Goal: Information Seeking & Learning: Compare options

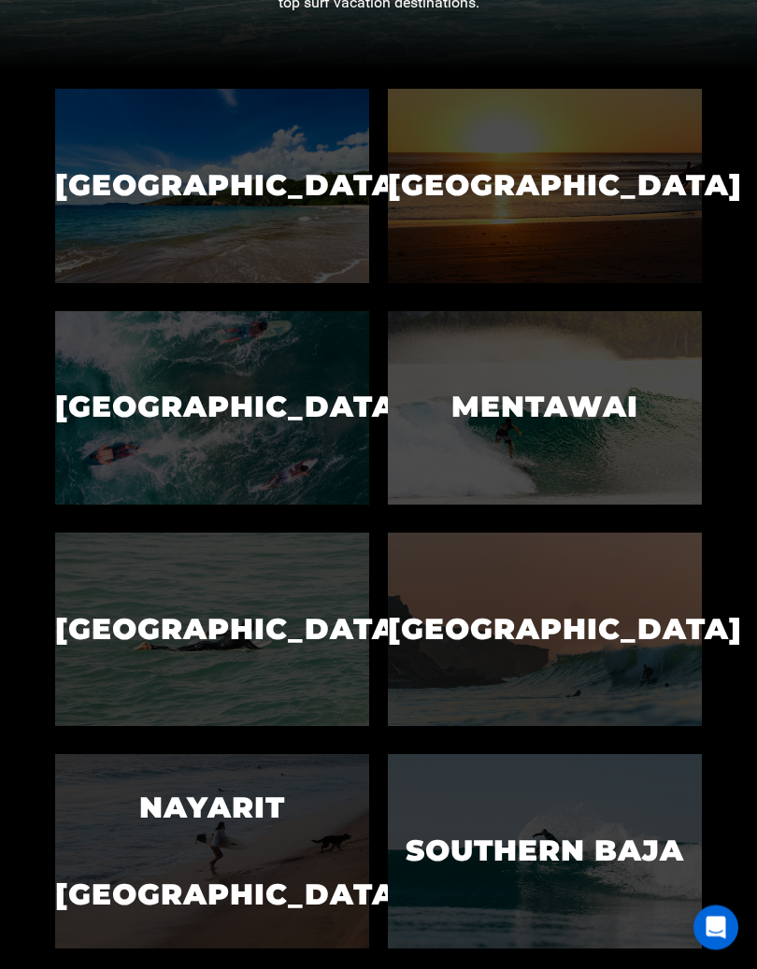
scroll to position [581, 0]
click at [179, 622] on p "[GEOGRAPHIC_DATA]" at bounding box center [212, 629] width 314 height 87
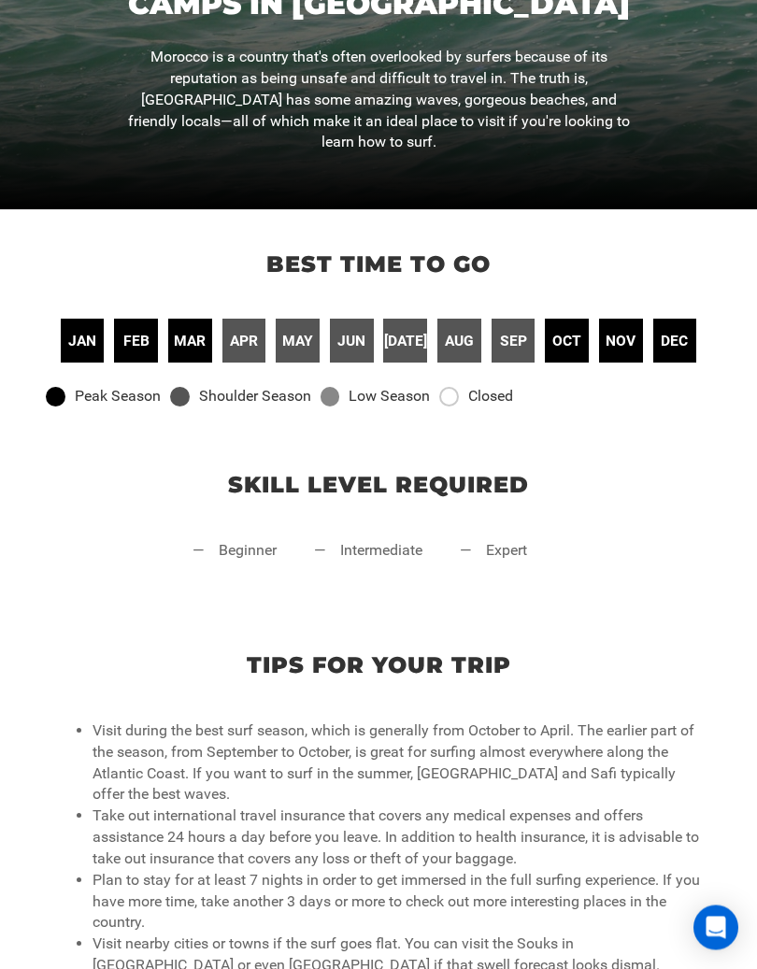
scroll to position [442, 0]
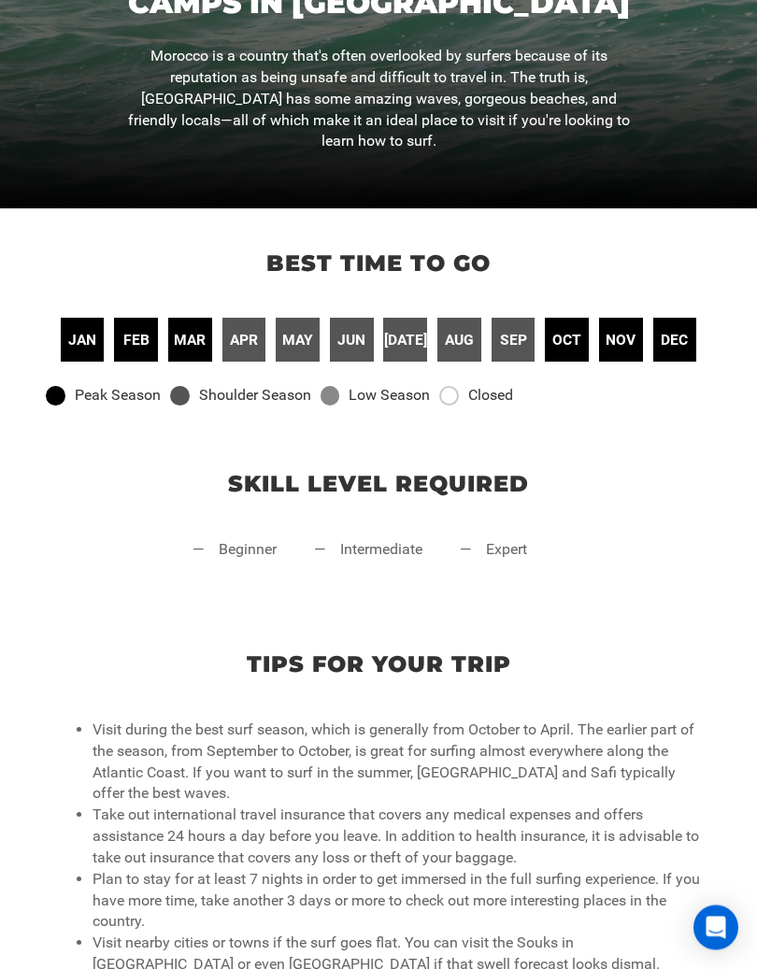
click at [230, 560] on li "— beginner" at bounding box center [234, 568] width 84 height 56
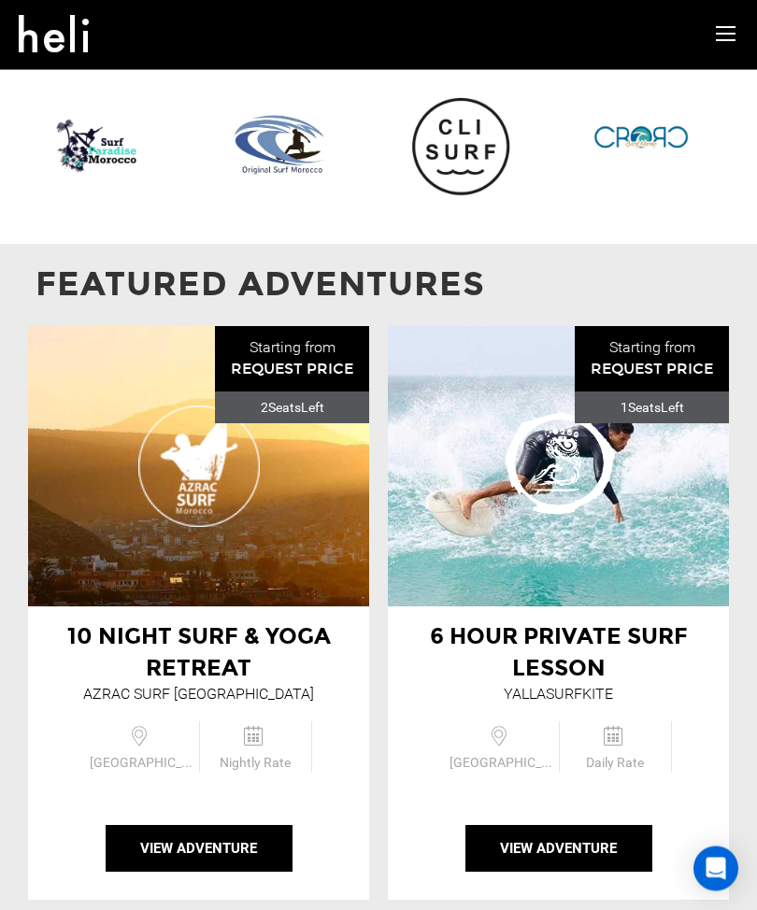
scroll to position [1843, 0]
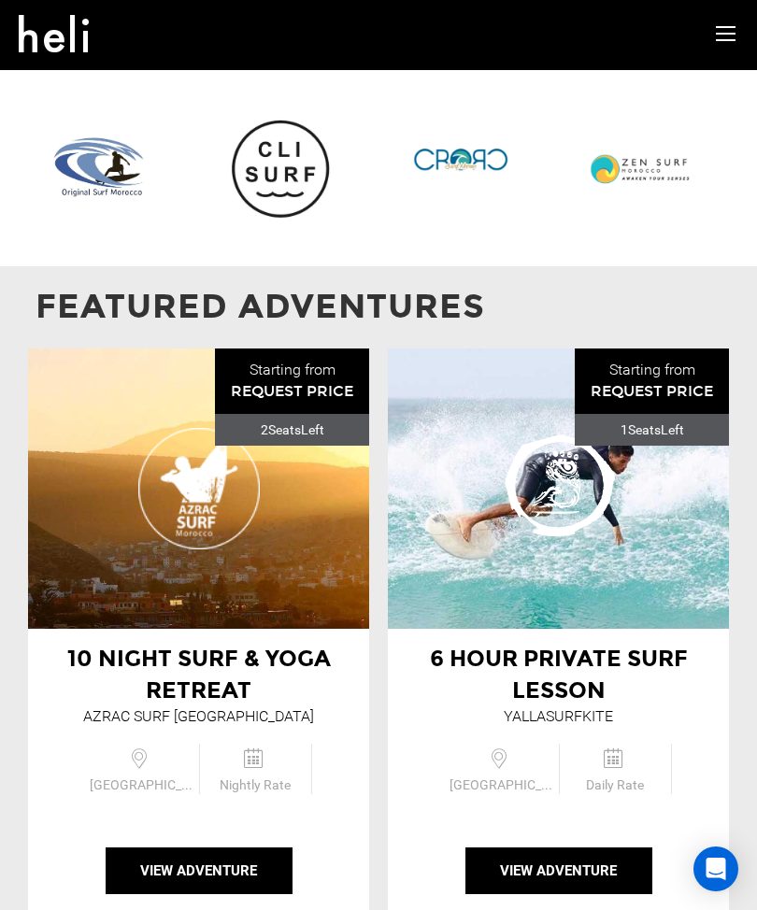
click at [198, 847] on button "View Adventure" at bounding box center [199, 870] width 187 height 47
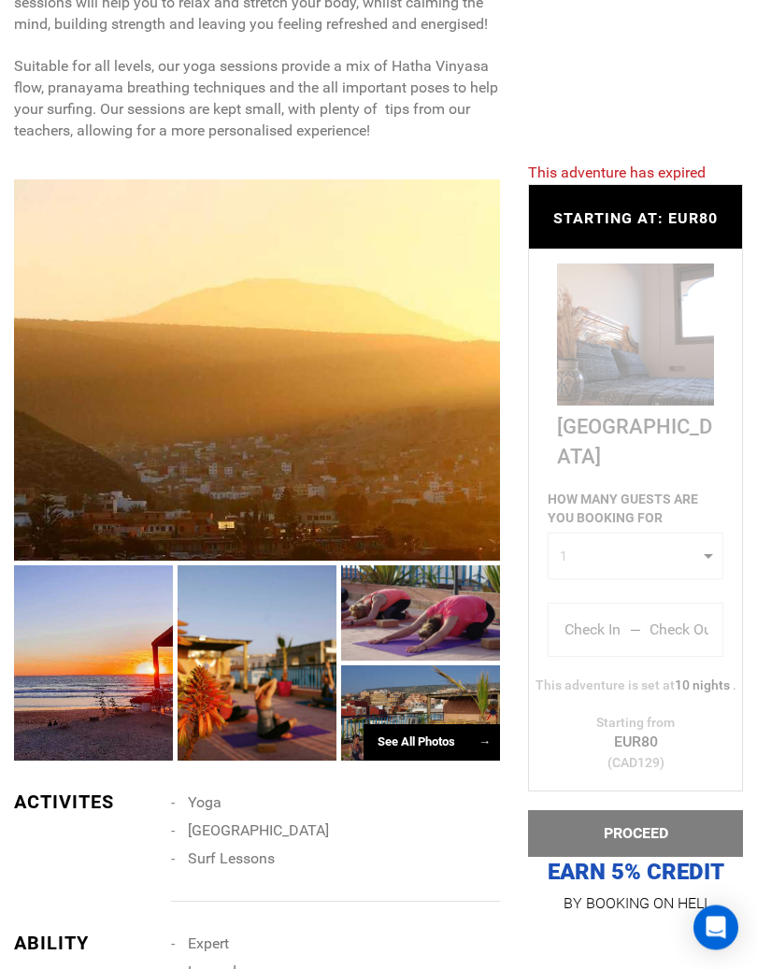
scroll to position [999, 0]
click at [390, 699] on div at bounding box center [420, 712] width 159 height 95
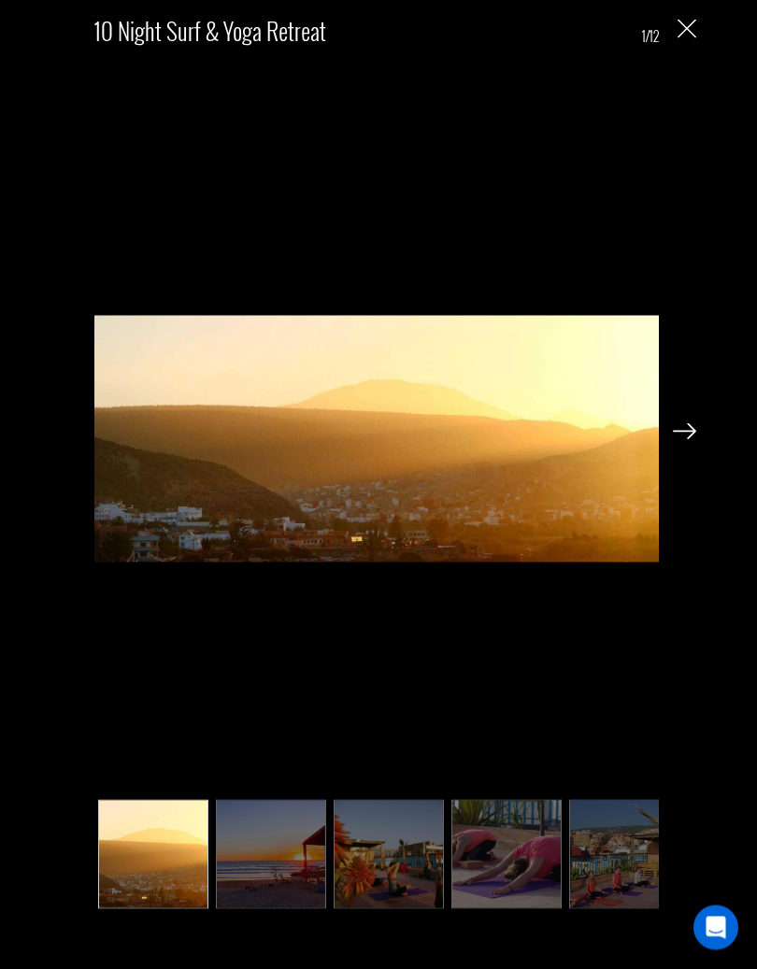
scroll to position [1037, 0]
click at [689, 430] on img at bounding box center [684, 431] width 23 height 17
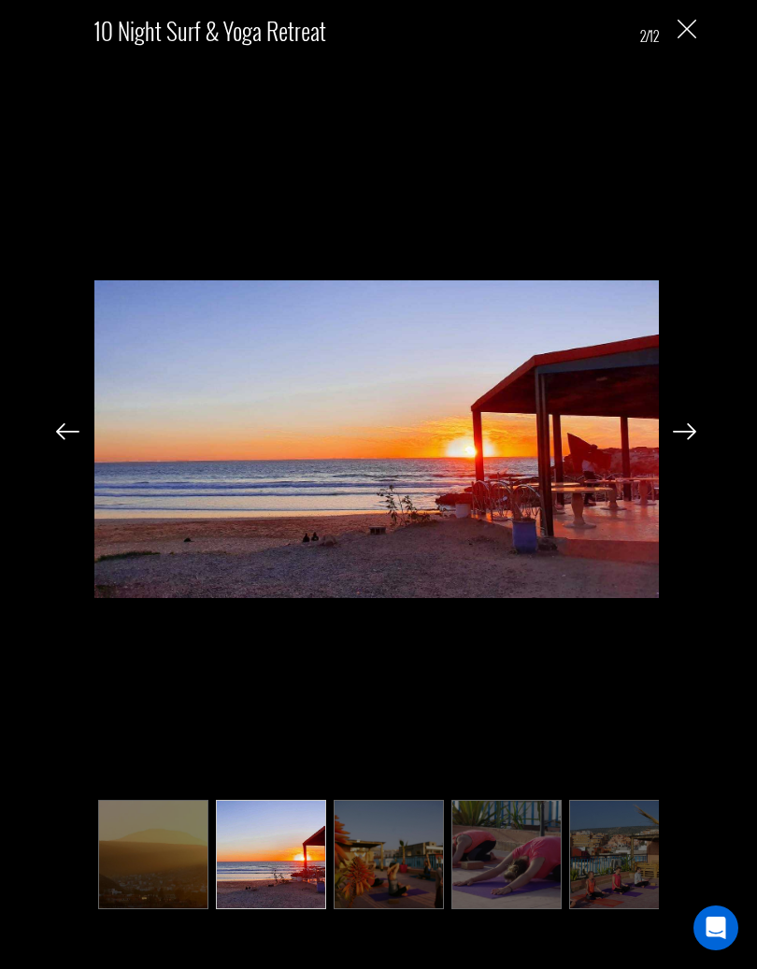
click at [688, 433] on img at bounding box center [684, 431] width 23 height 17
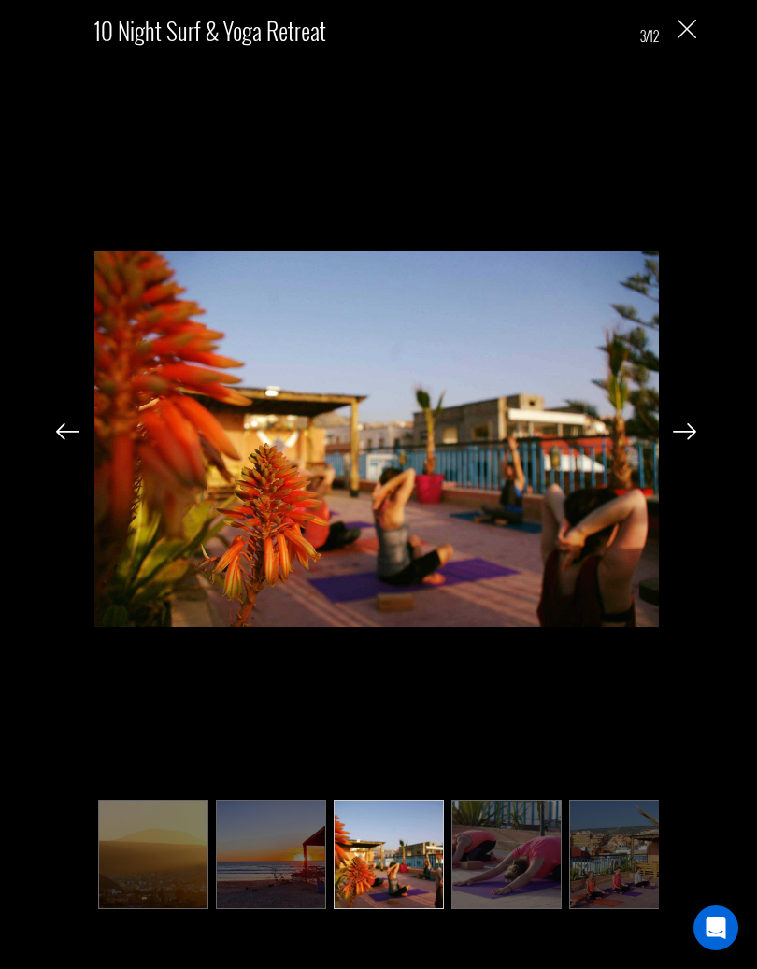
click at [692, 428] on img at bounding box center [684, 431] width 23 height 17
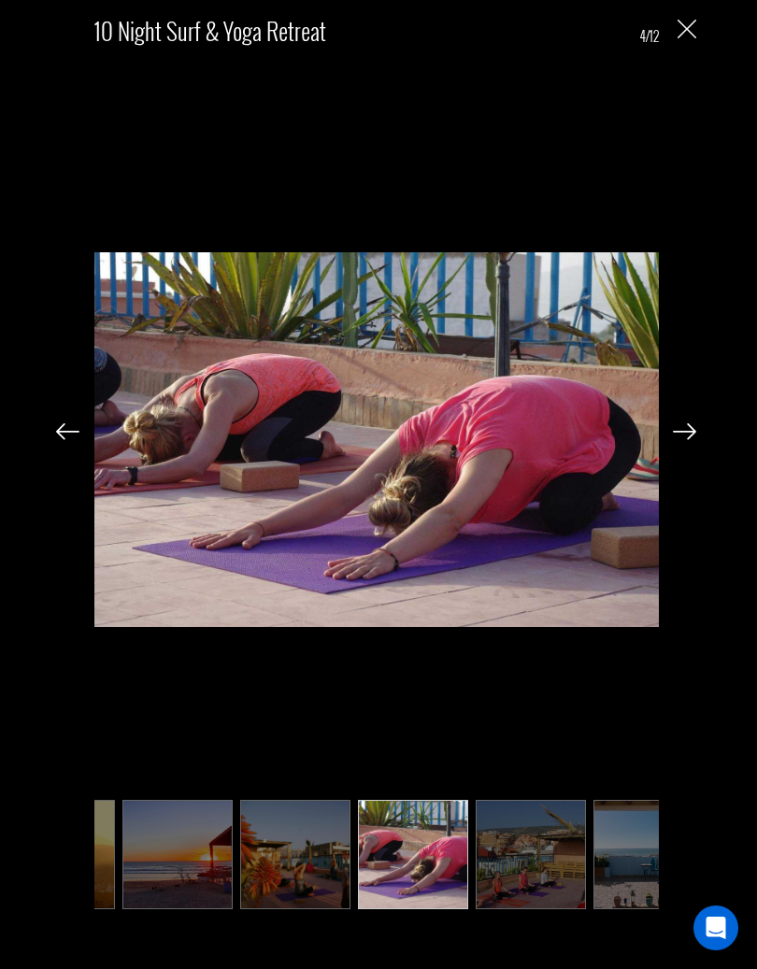
click at [693, 428] on img at bounding box center [684, 431] width 23 height 17
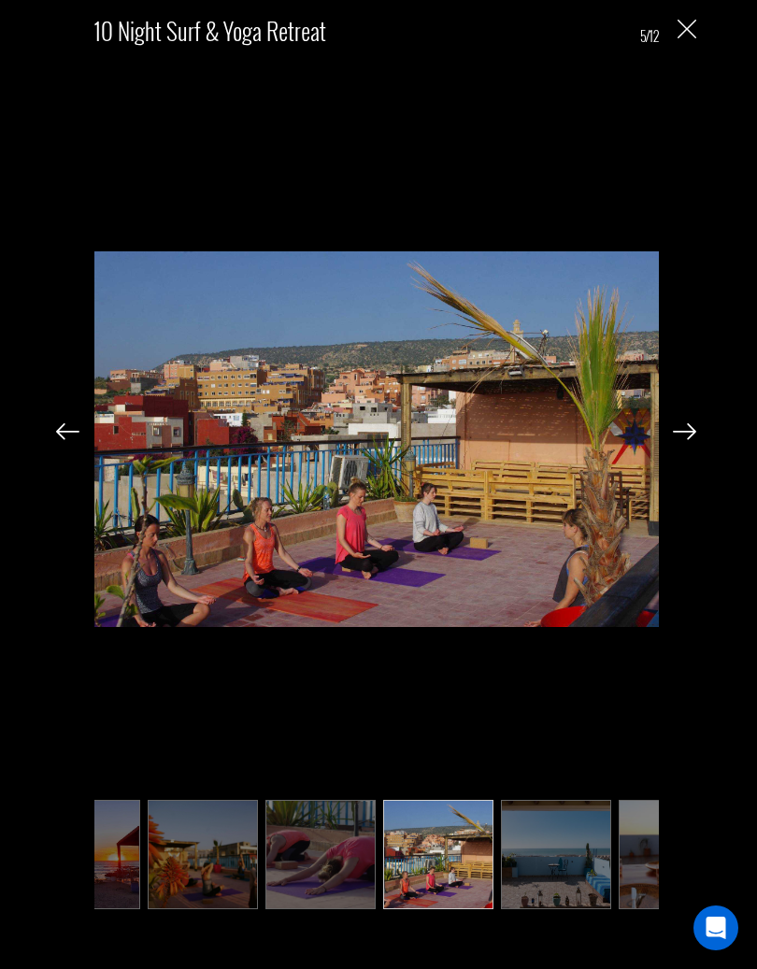
scroll to position [0, 187]
click at [688, 431] on img at bounding box center [684, 431] width 23 height 17
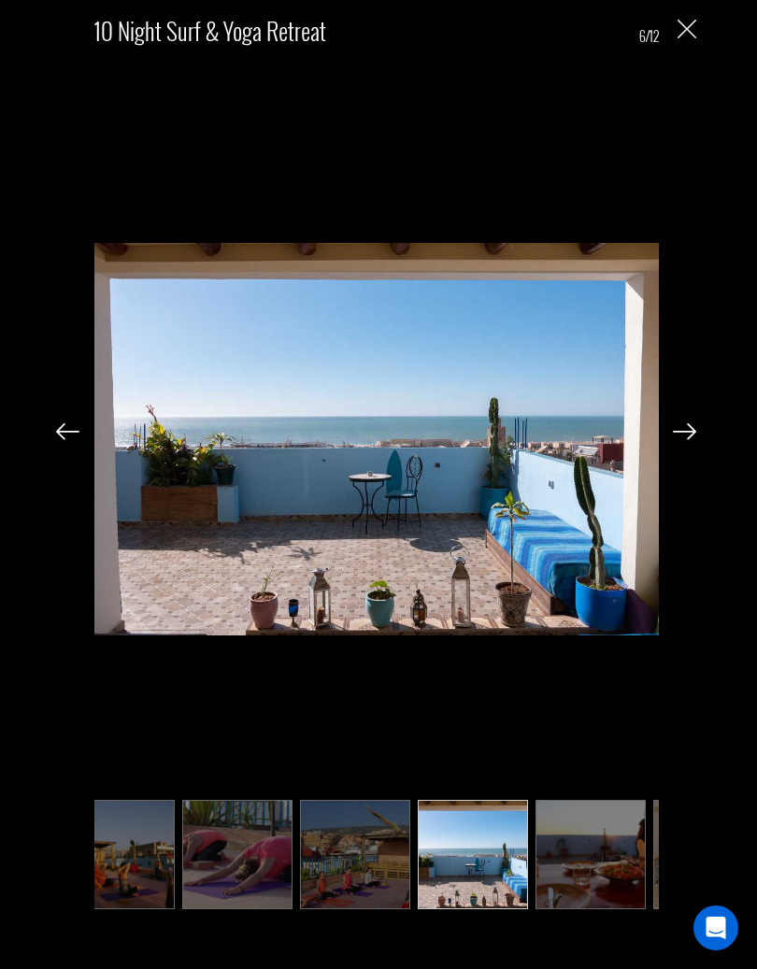
scroll to position [0, 280]
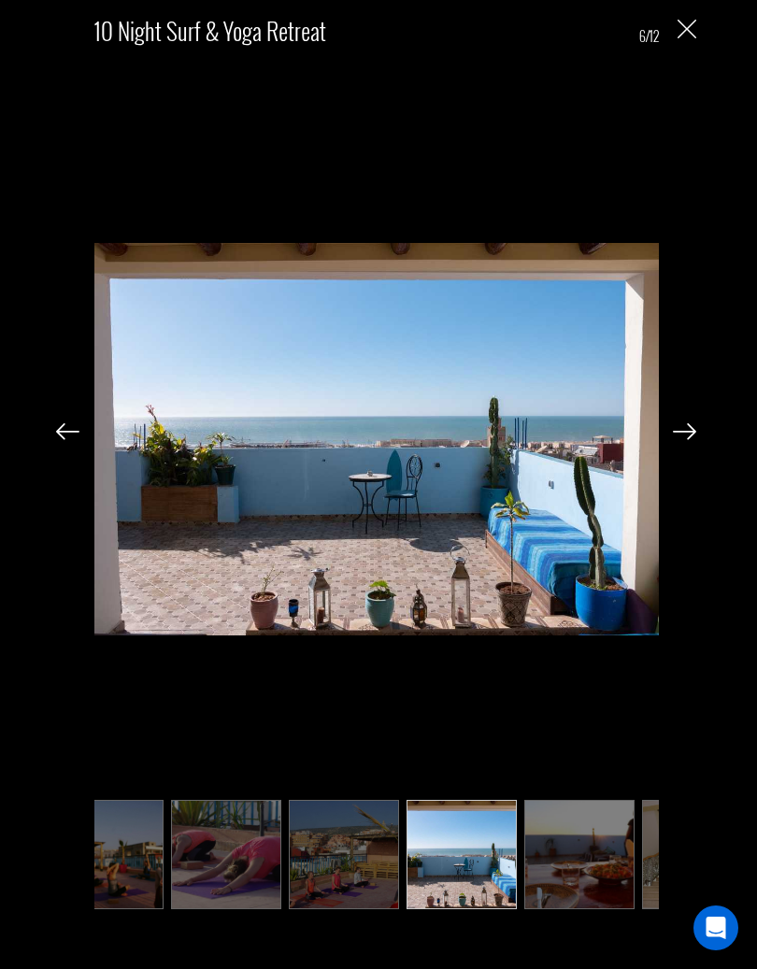
click at [684, 433] on img at bounding box center [684, 431] width 23 height 17
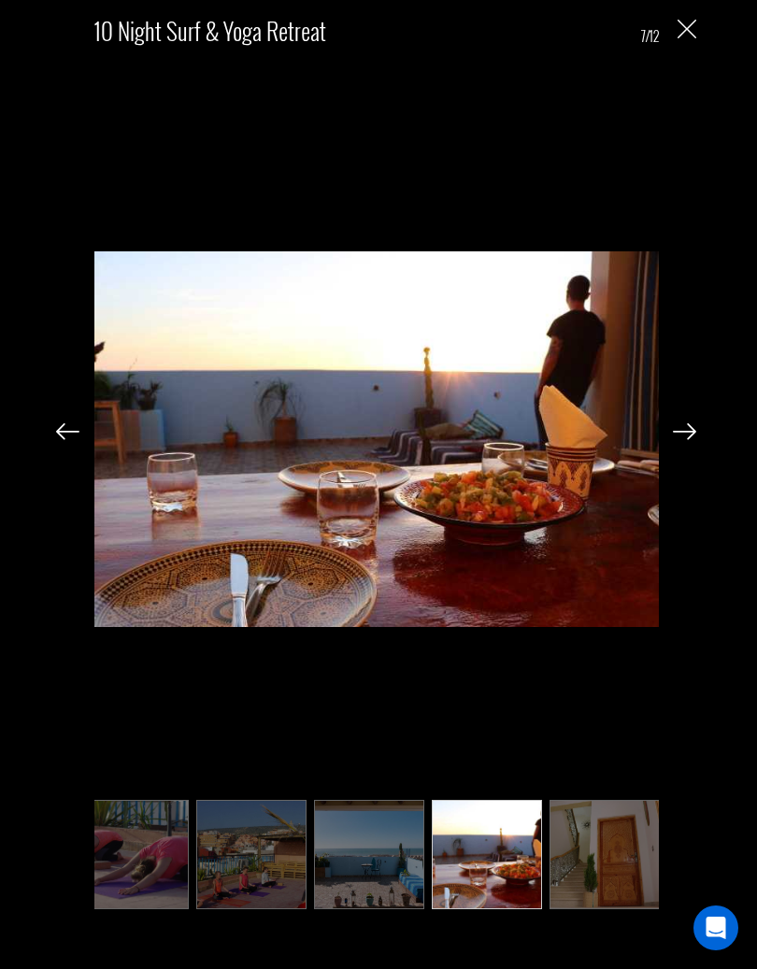
scroll to position [0, 374]
click at [693, 437] on img at bounding box center [684, 431] width 23 height 17
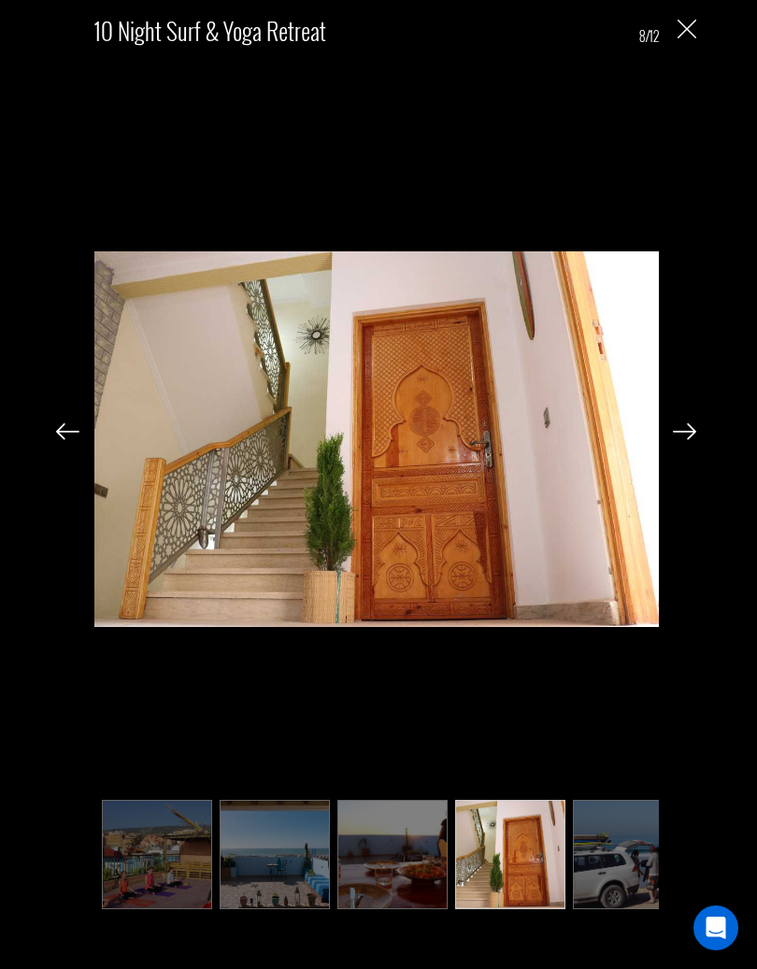
scroll to position [0, 467]
click at [692, 433] on img at bounding box center [684, 431] width 23 height 17
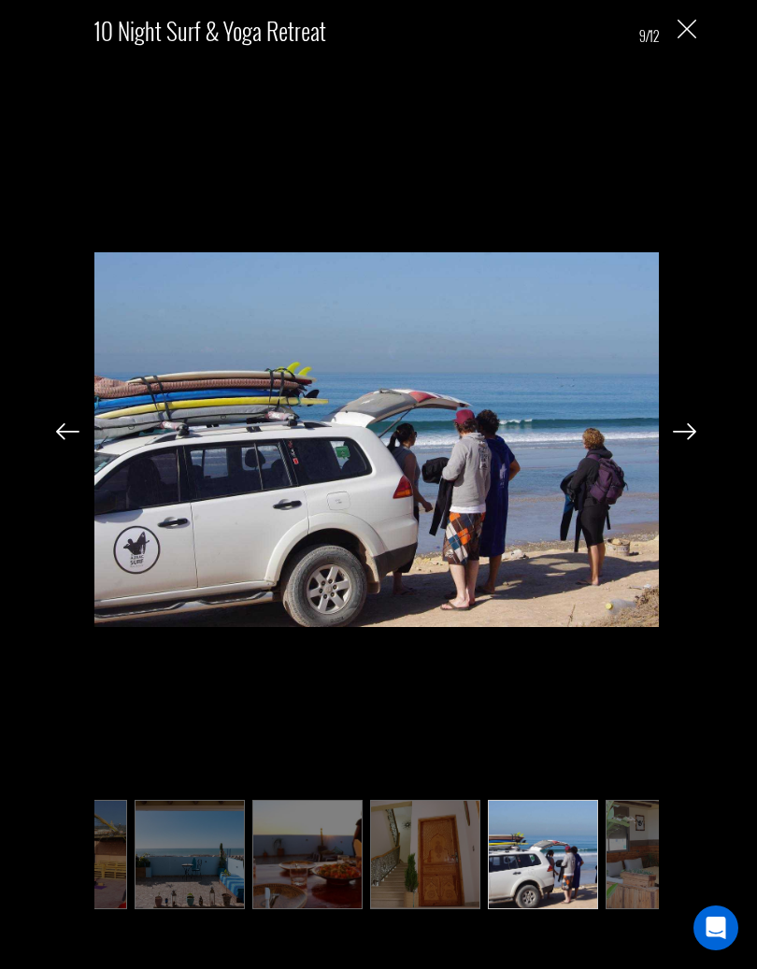
scroll to position [0, 560]
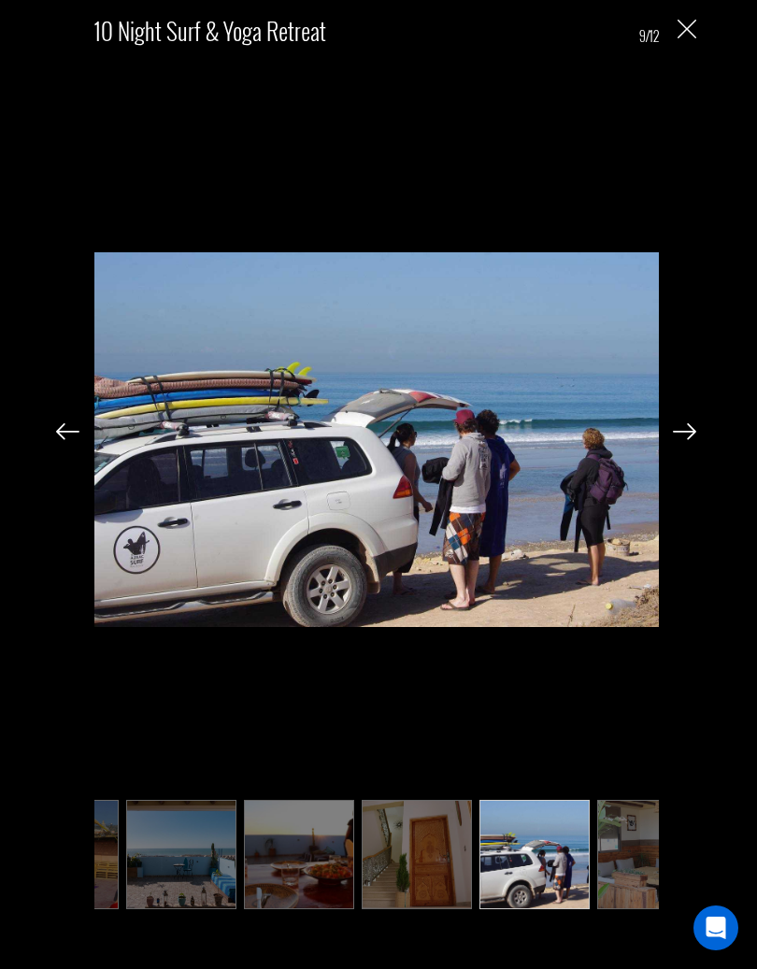
click at [695, 431] on img at bounding box center [684, 431] width 23 height 17
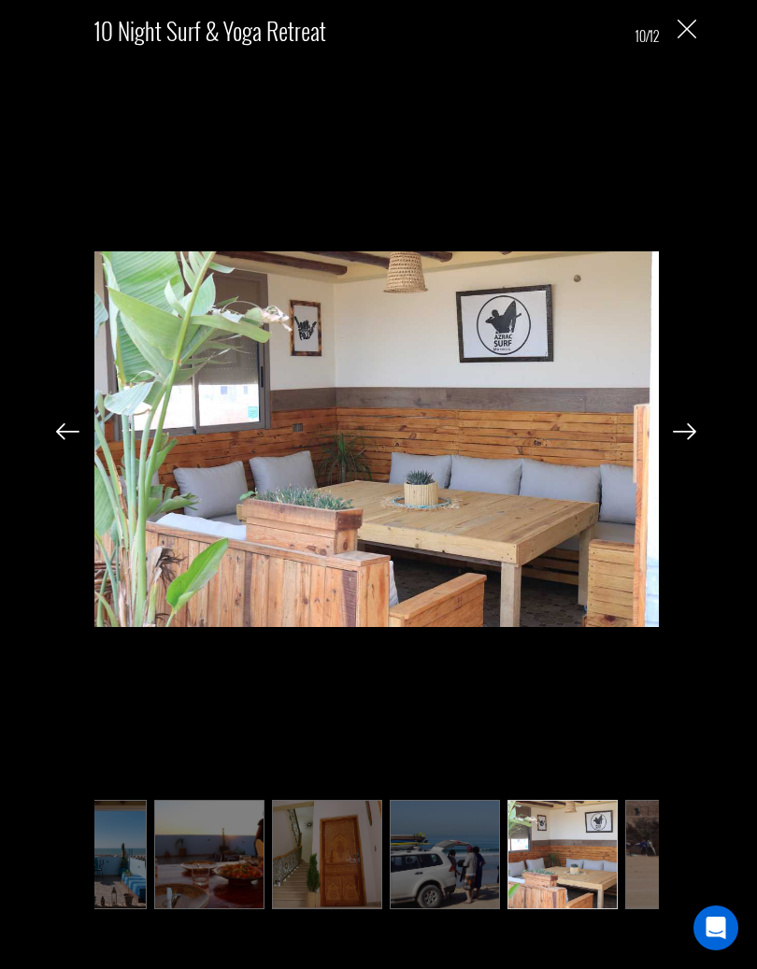
scroll to position [0, 654]
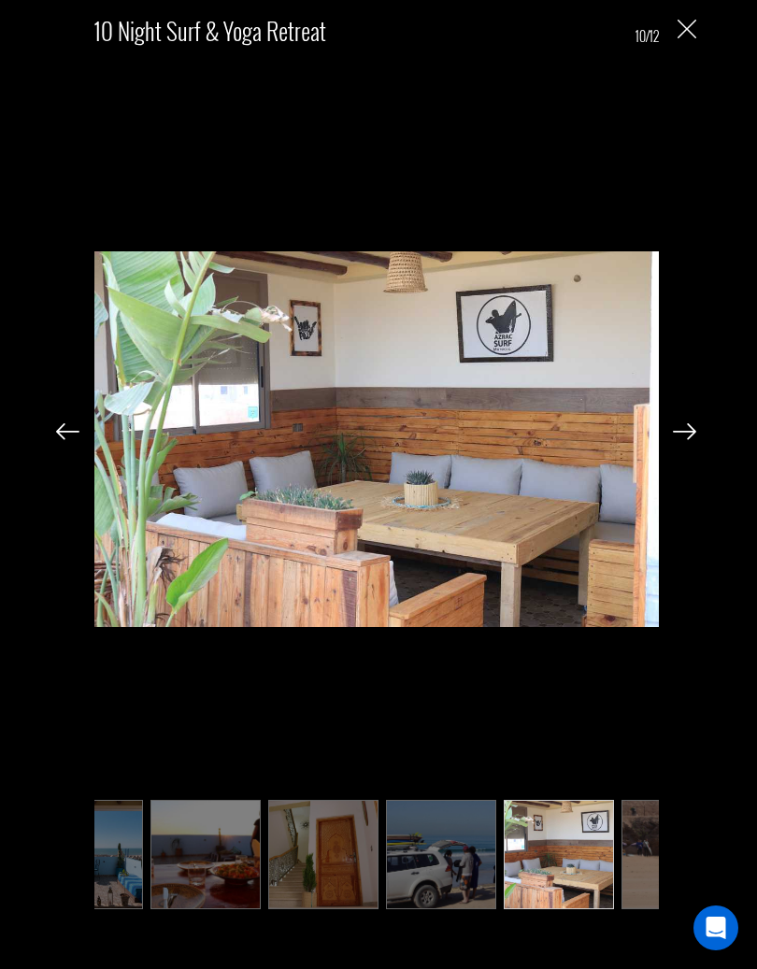
click at [695, 436] on img at bounding box center [684, 431] width 23 height 17
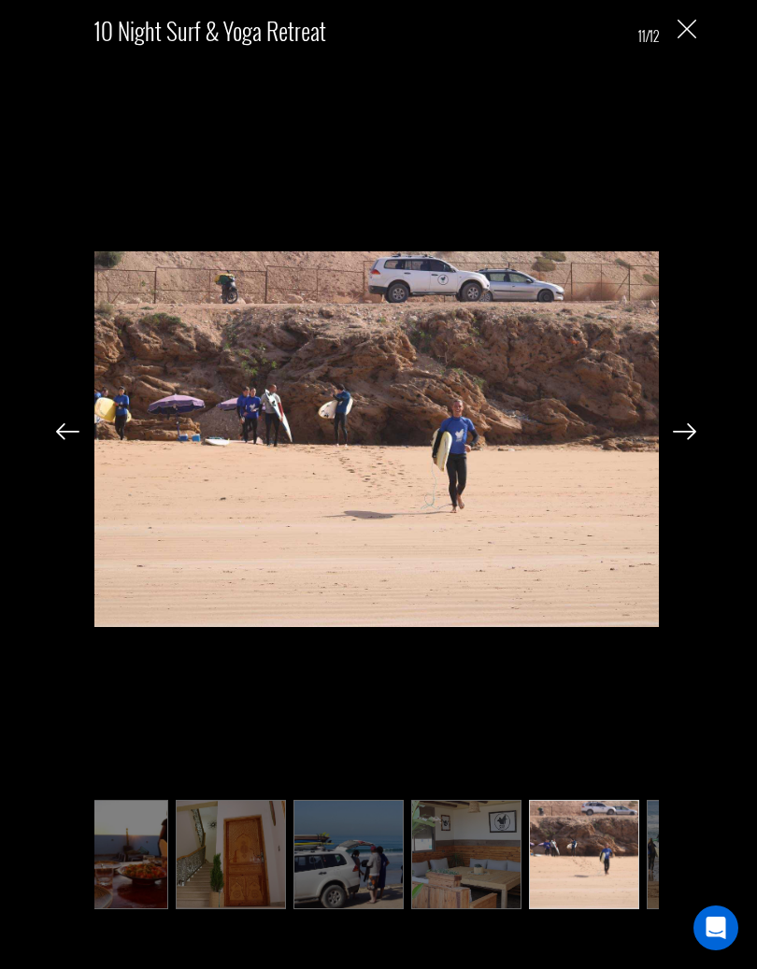
scroll to position [0, 747]
click at [694, 425] on img at bounding box center [684, 431] width 23 height 17
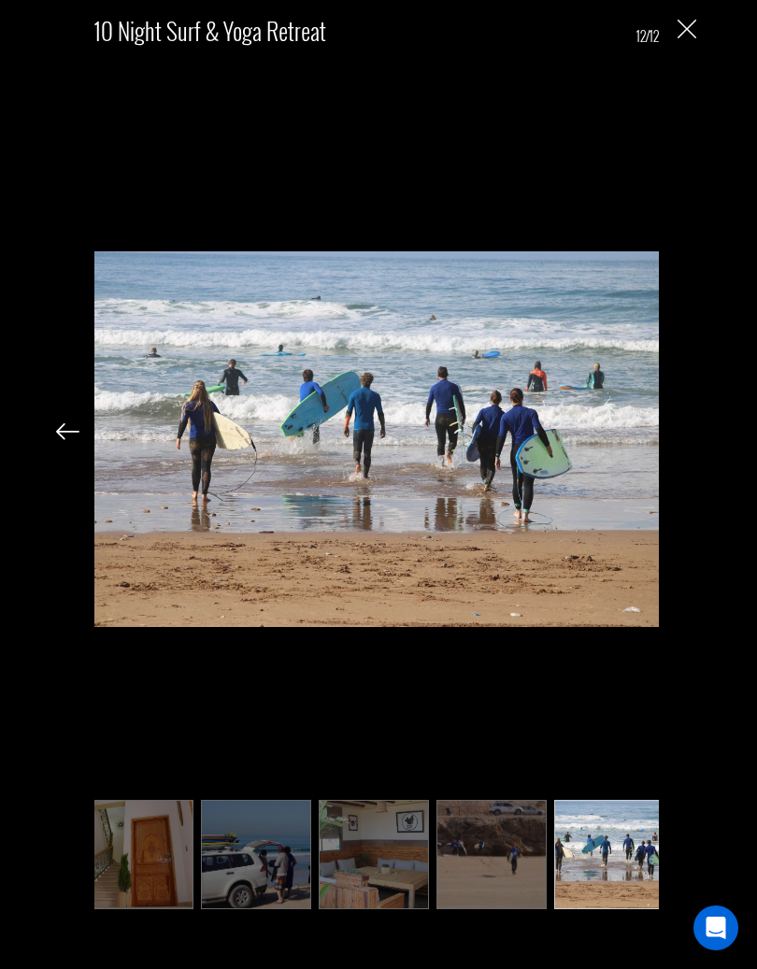
scroll to position [0, 841]
click at [711, 435] on div "10 Night Surf & Yoga Retreat 12/12" at bounding box center [376, 460] width 715 height 920
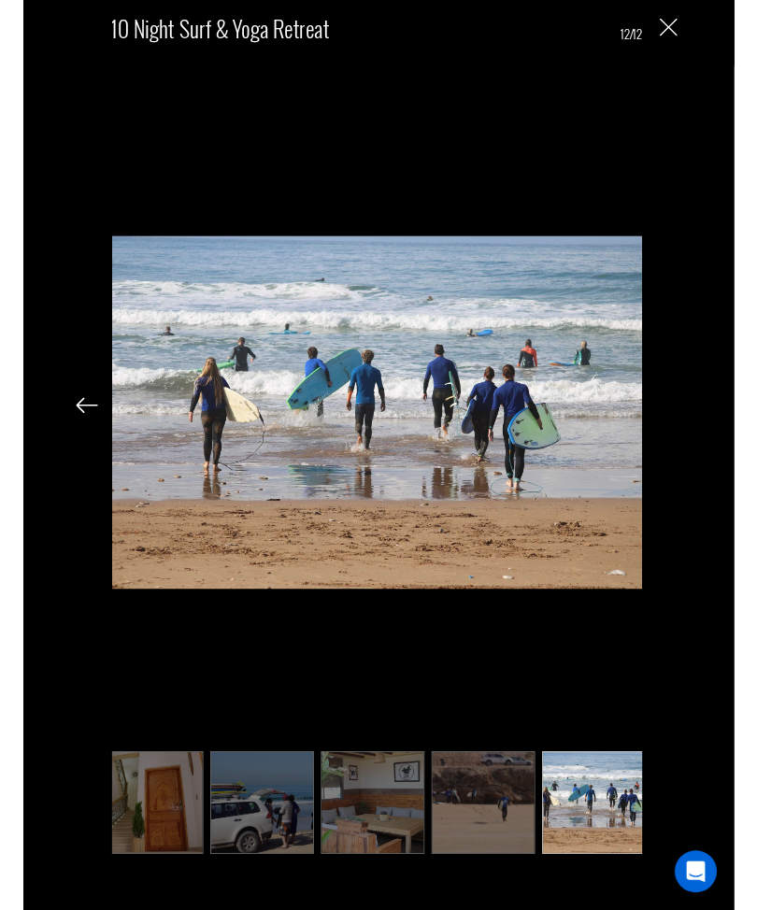
scroll to position [1069, 0]
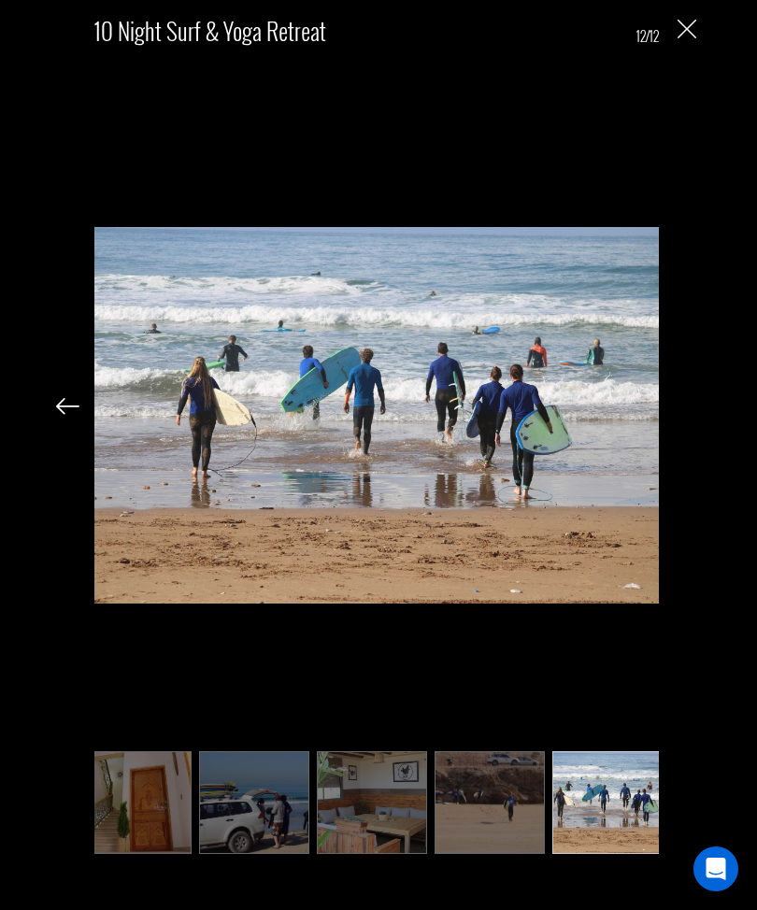
click at [256, 437] on img at bounding box center [376, 415] width 564 height 735
click at [295, 368] on img at bounding box center [376, 415] width 564 height 735
click at [279, 365] on img at bounding box center [376, 415] width 564 height 735
click at [679, 46] on div "10 Night Surf & Yoga Retreat 12/12" at bounding box center [376, 432] width 715 height 864
click at [684, 46] on div "10 Night Surf & Yoga Retreat 12/12" at bounding box center [376, 432] width 715 height 864
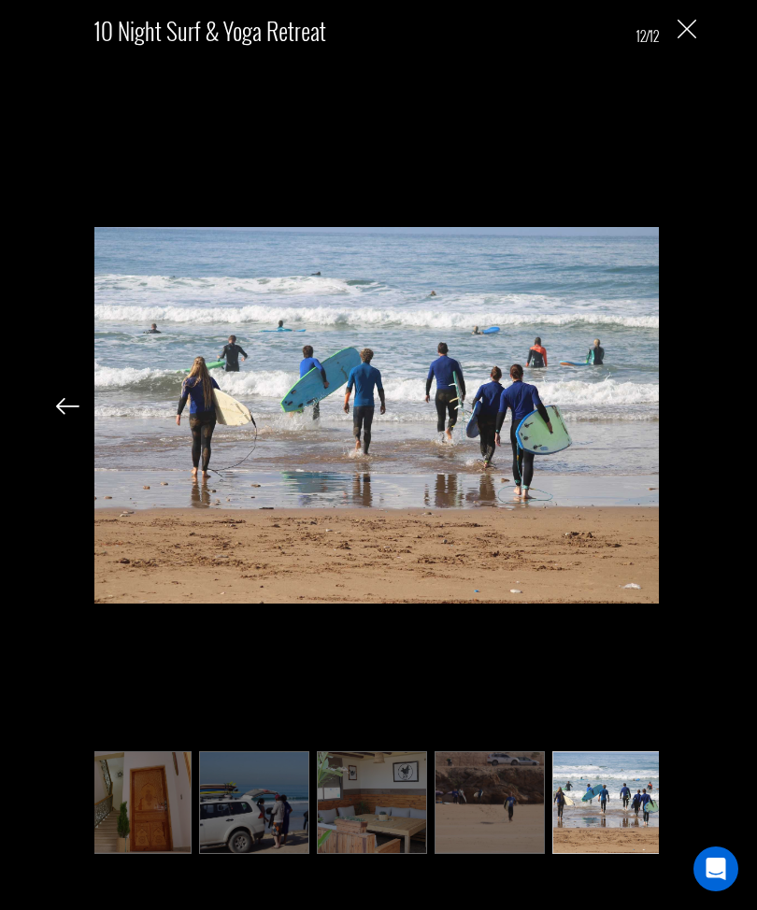
click at [690, 37] on img "Close" at bounding box center [686, 29] width 19 height 19
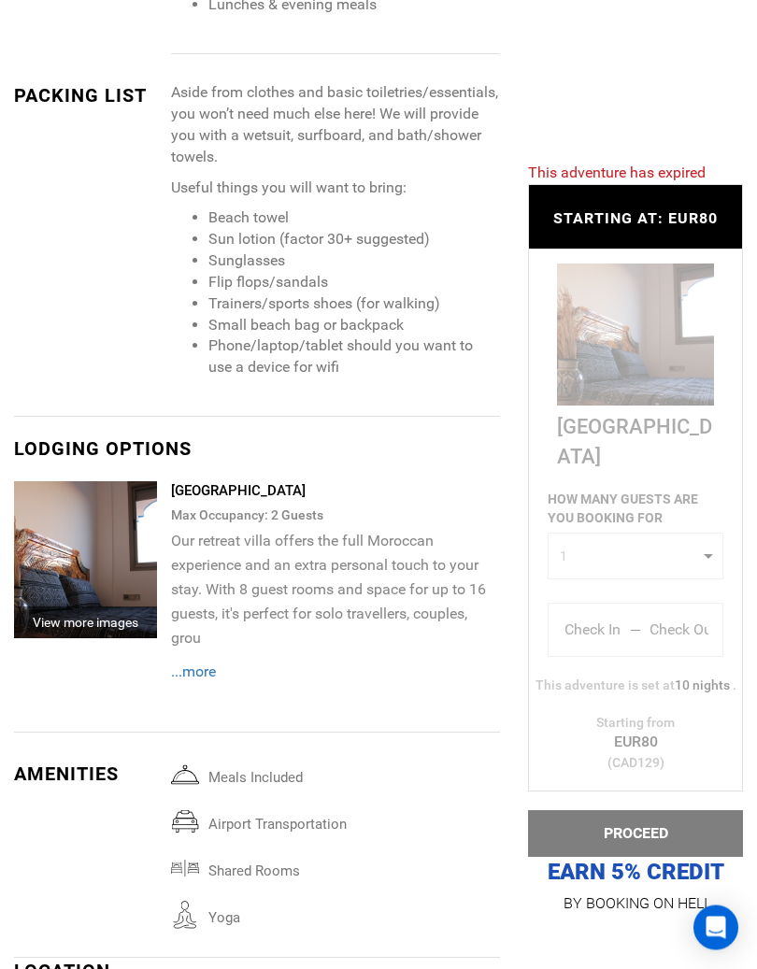
scroll to position [2253, 0]
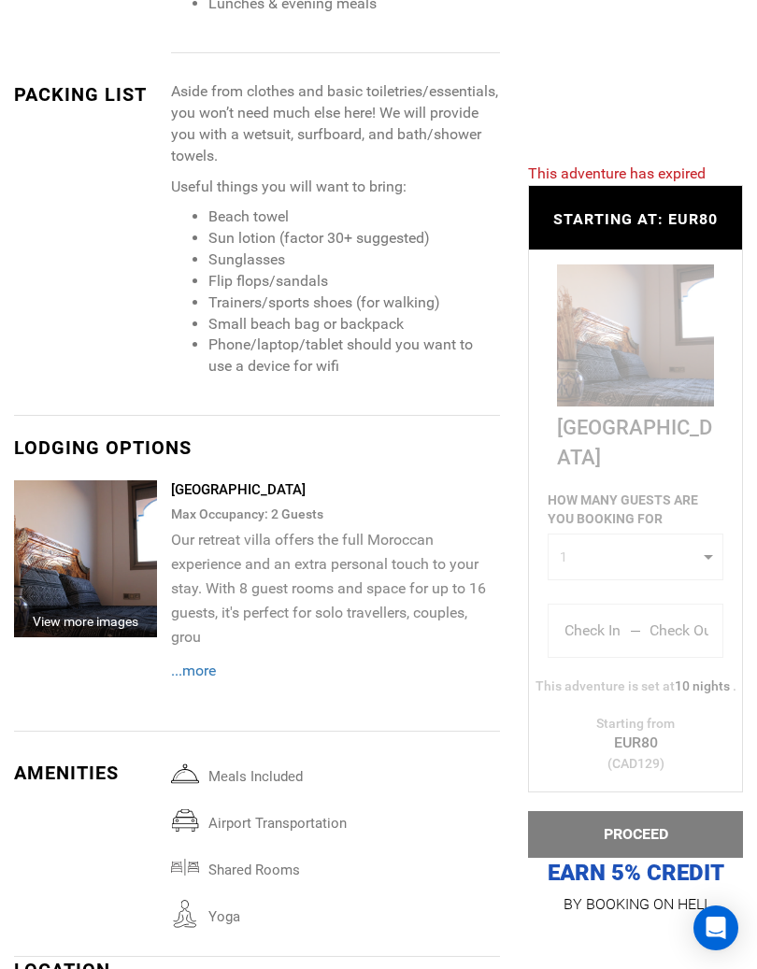
click at [190, 661] on span "...more" at bounding box center [193, 670] width 45 height 18
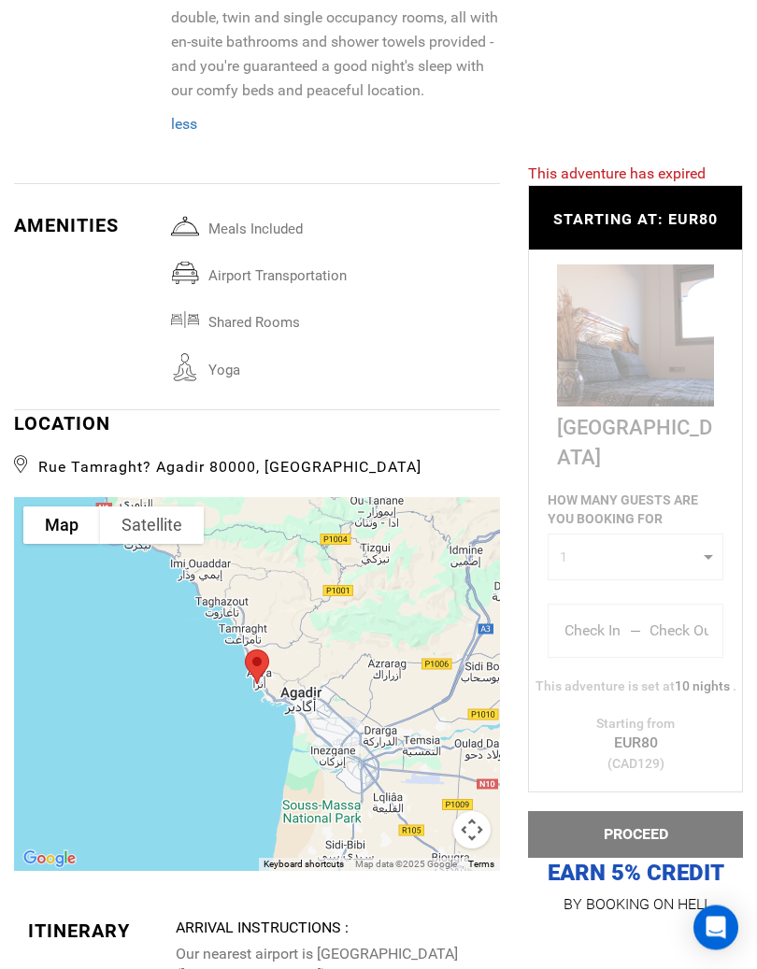
scroll to position [3079, 0]
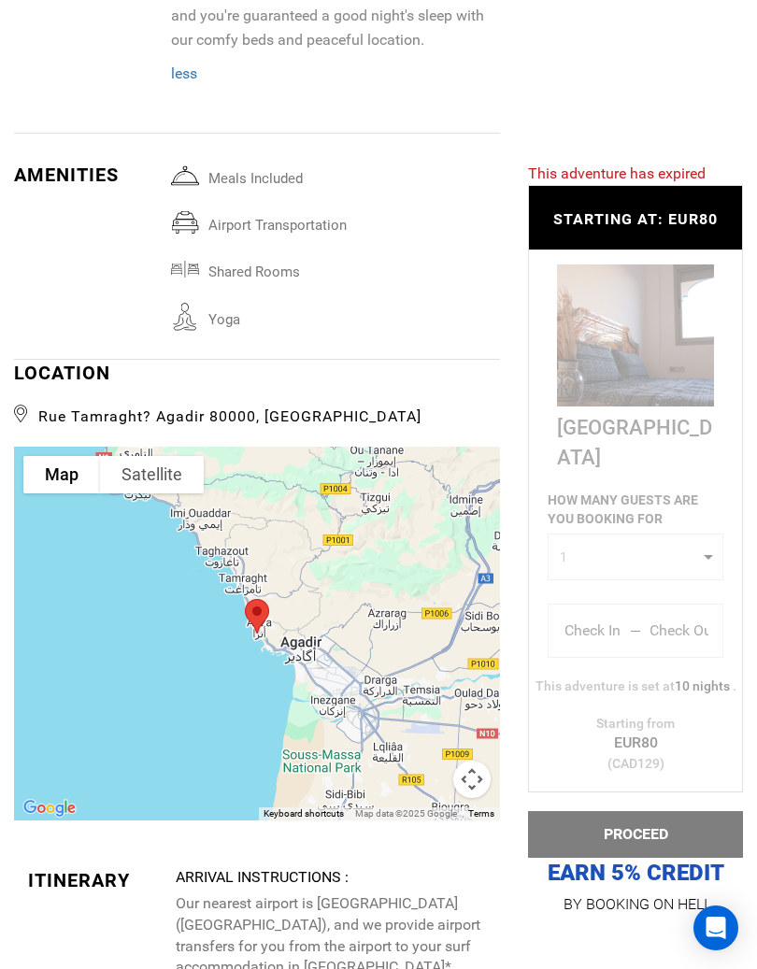
click at [322, 547] on div at bounding box center [257, 634] width 486 height 374
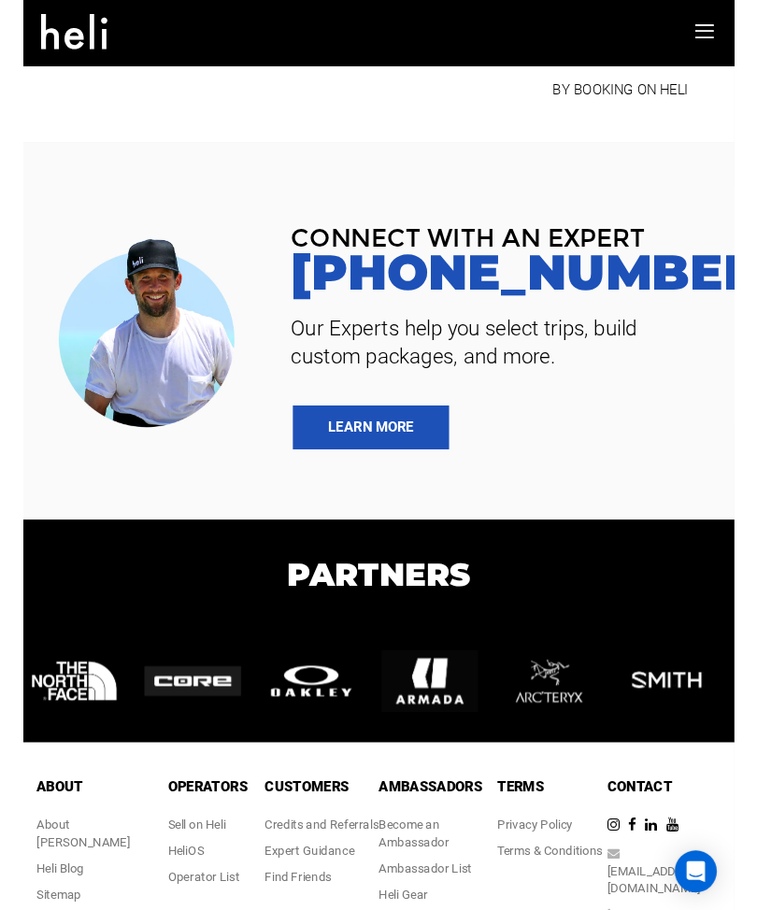
scroll to position [6083, 0]
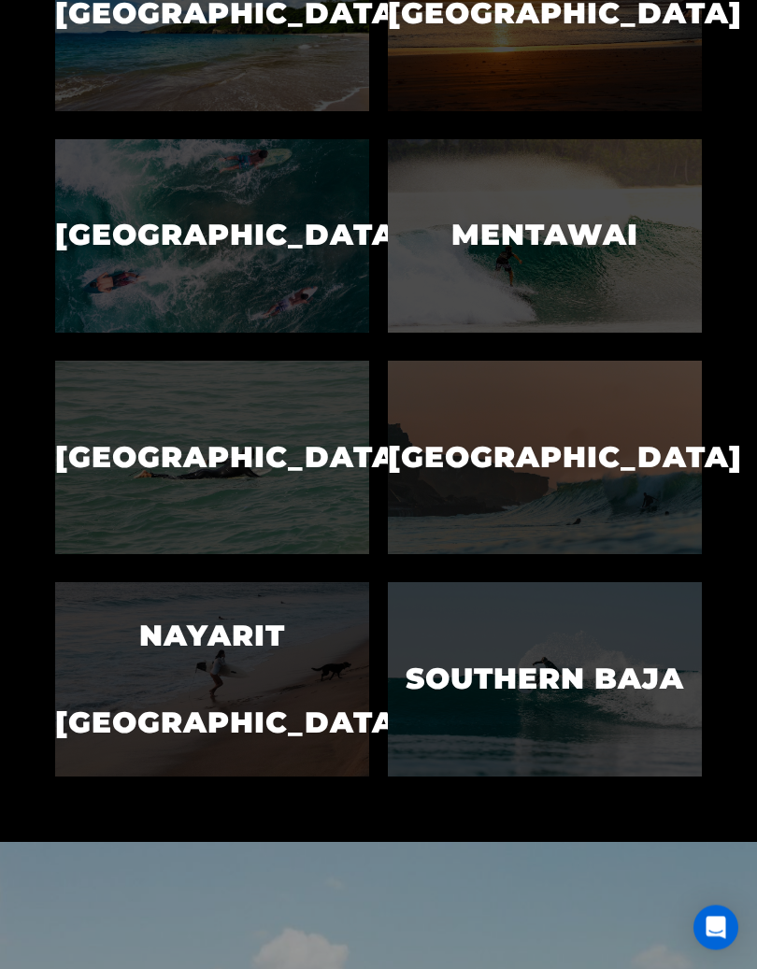
scroll to position [654, 0]
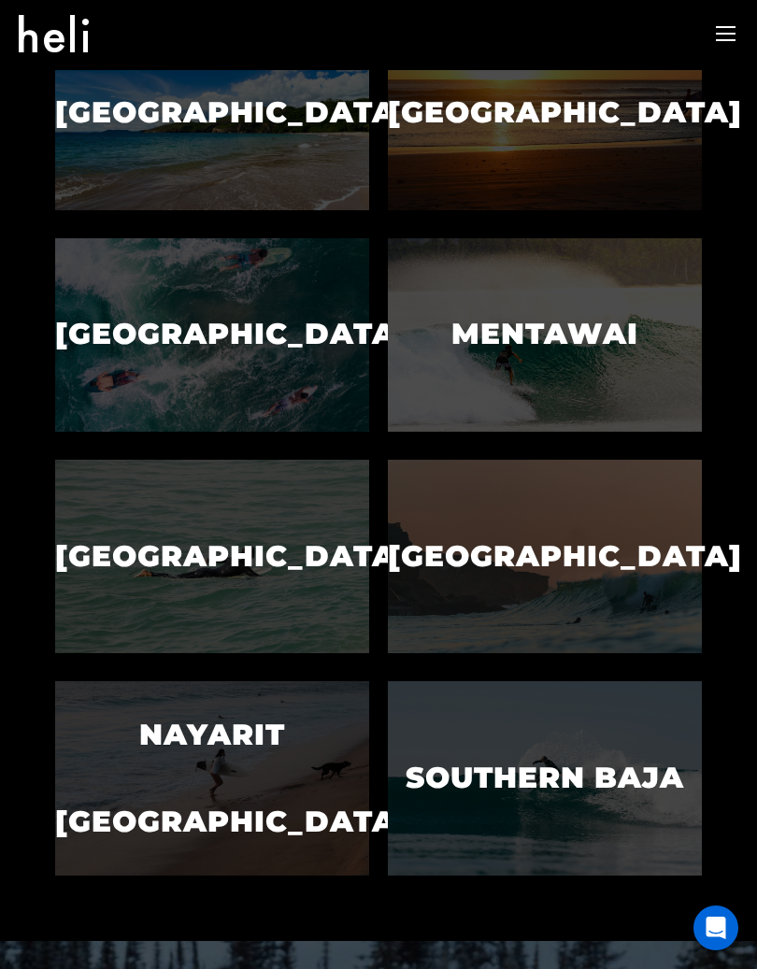
click at [156, 774] on p "Nayarit [GEOGRAPHIC_DATA]" at bounding box center [212, 778] width 314 height 175
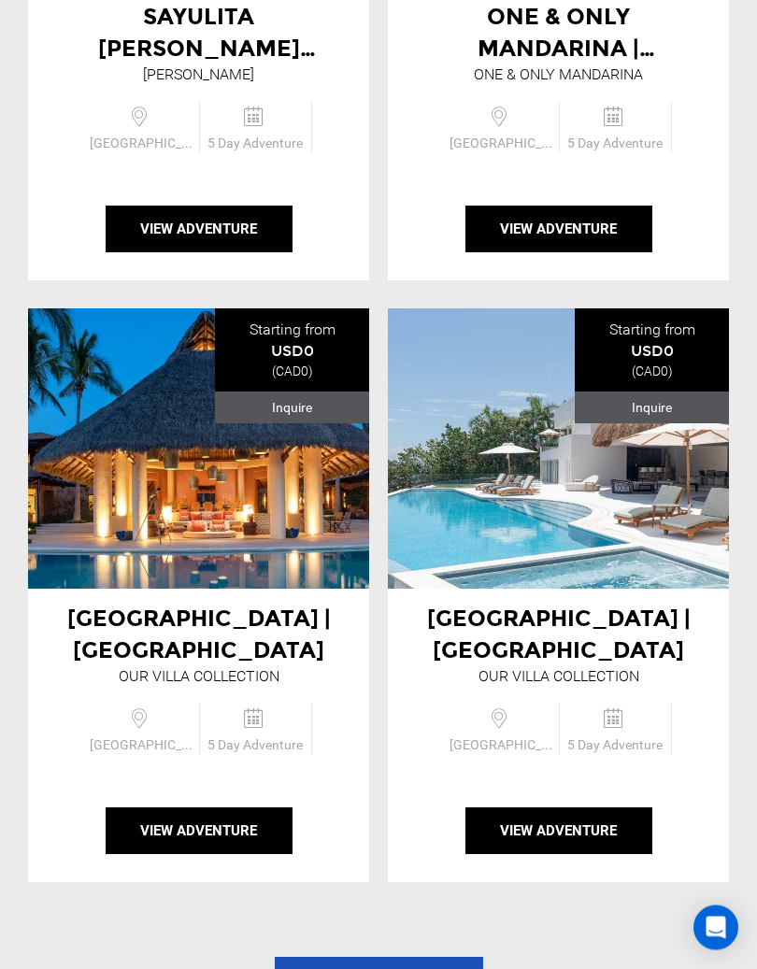
scroll to position [2998, 0]
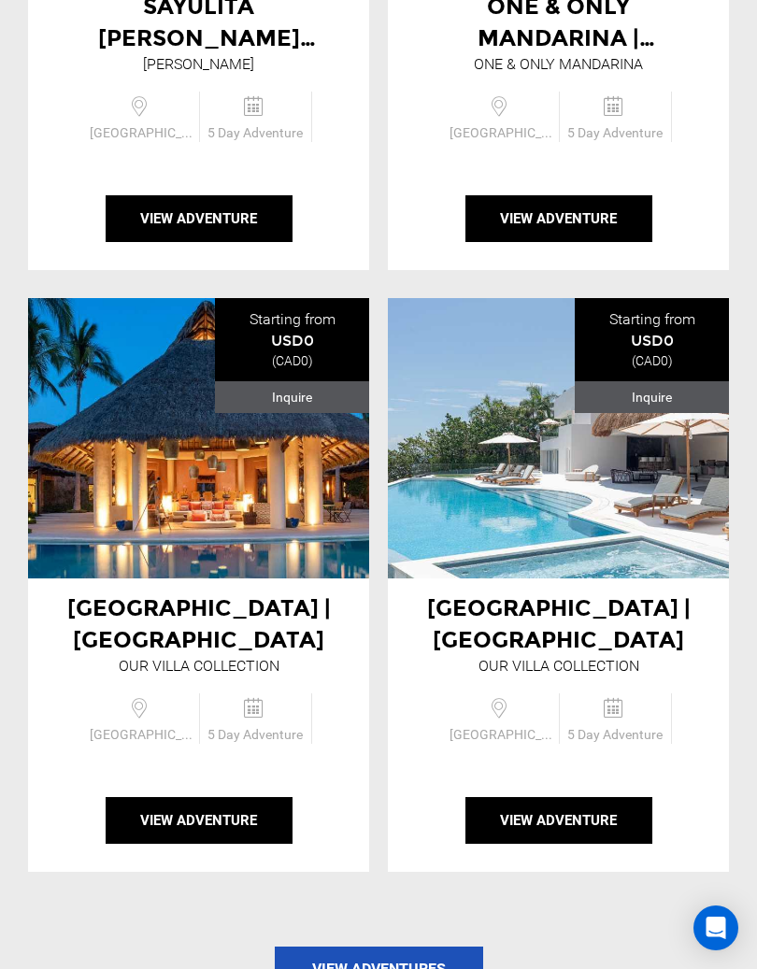
click at [536, 797] on button "View Adventure" at bounding box center [558, 820] width 187 height 47
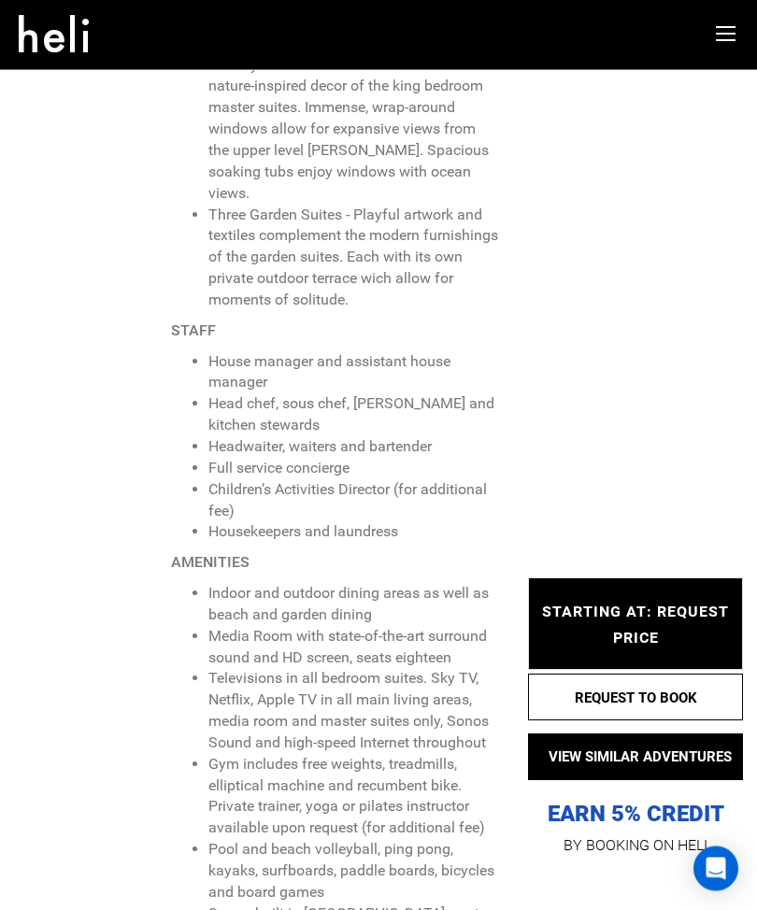
scroll to position [3120, 0]
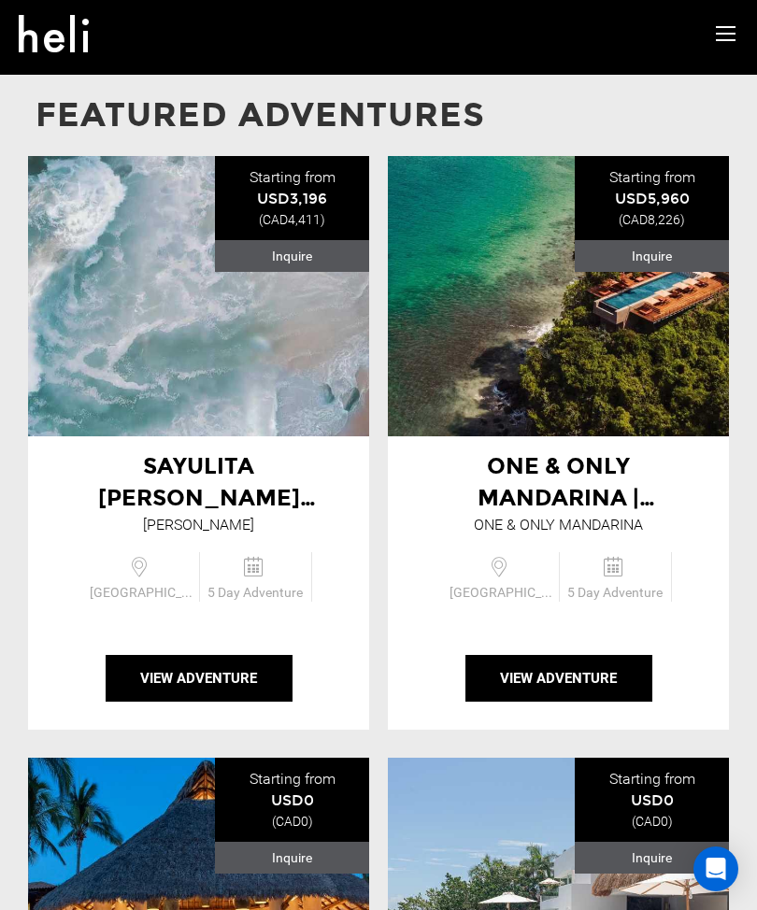
scroll to position [2475, 0]
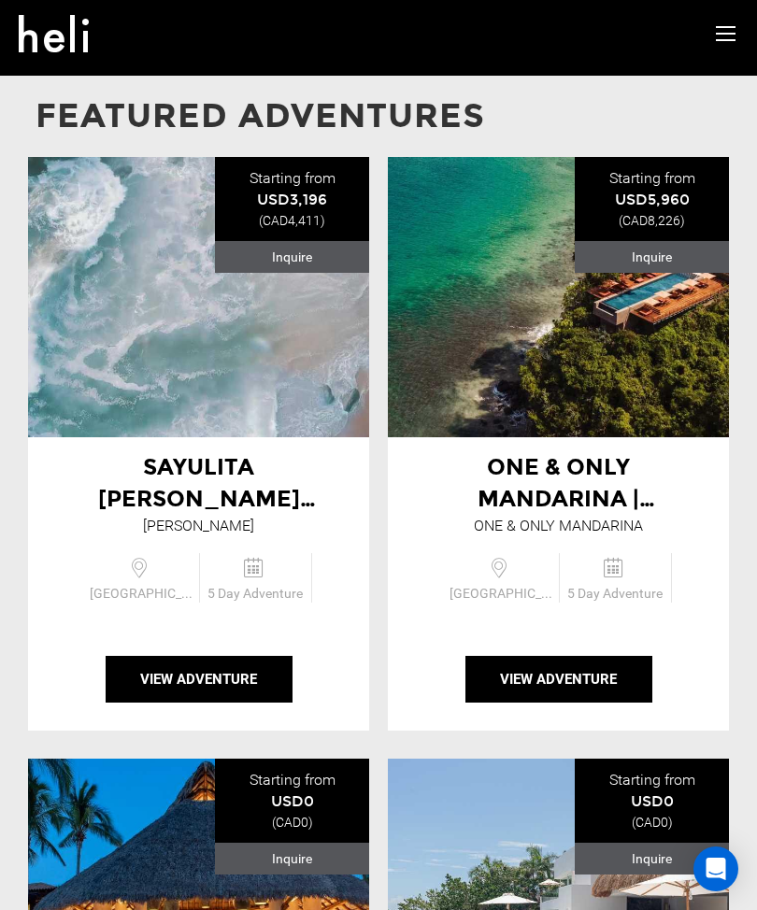
click at [576, 226] on div "One & Only Mandarina | [GEOGRAPHIC_DATA] One & Only Mandarina" at bounding box center [558, 297] width 341 height 280
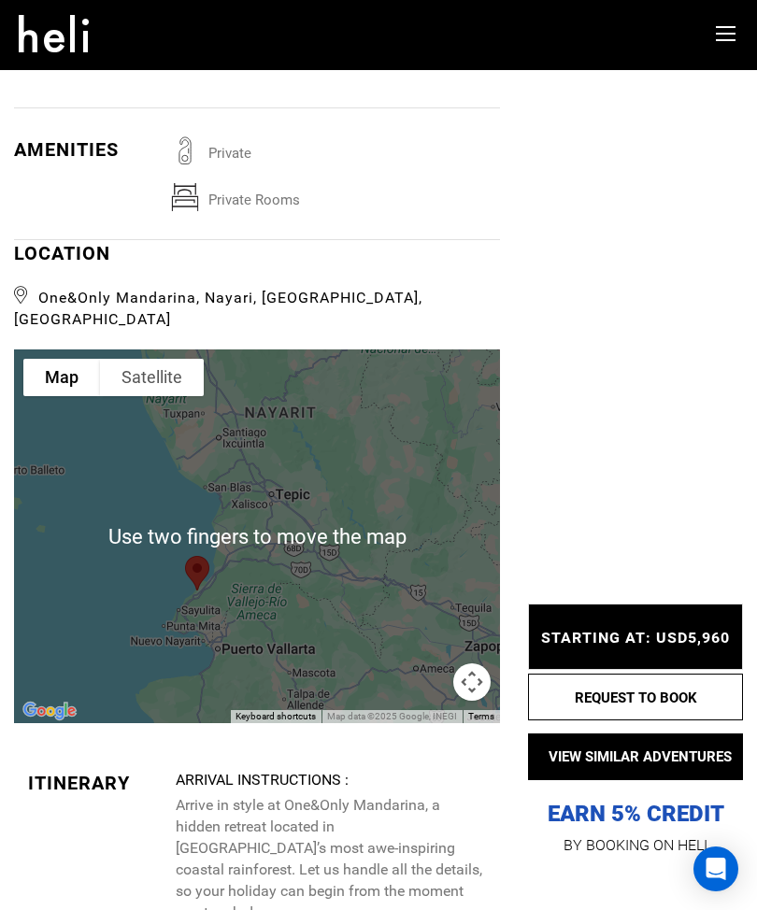
scroll to position [2998, 0]
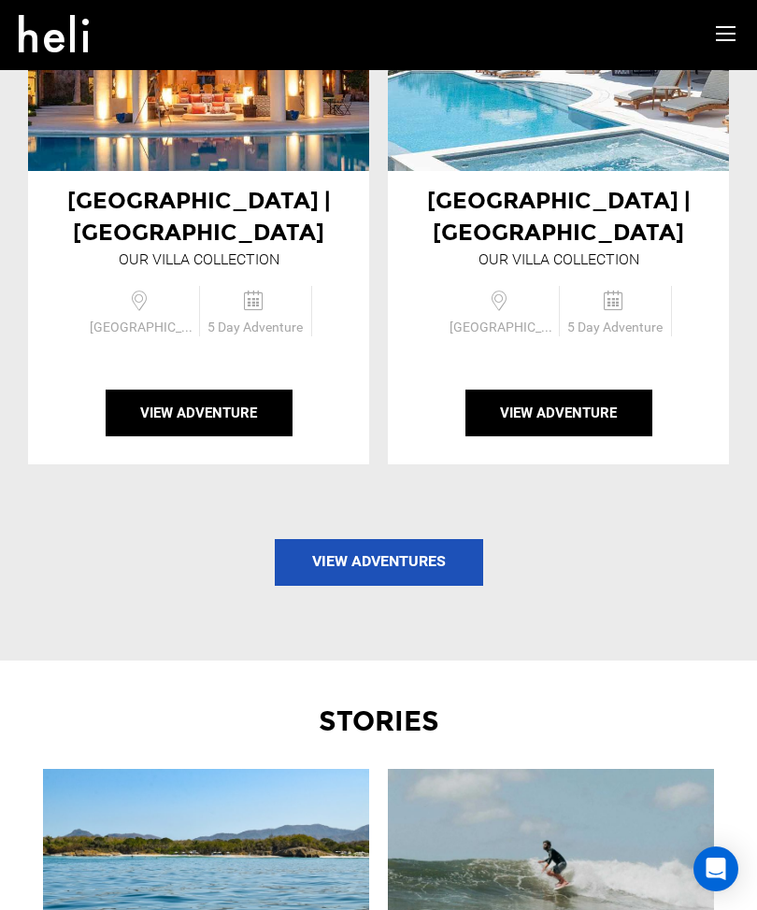
scroll to position [3122, 0]
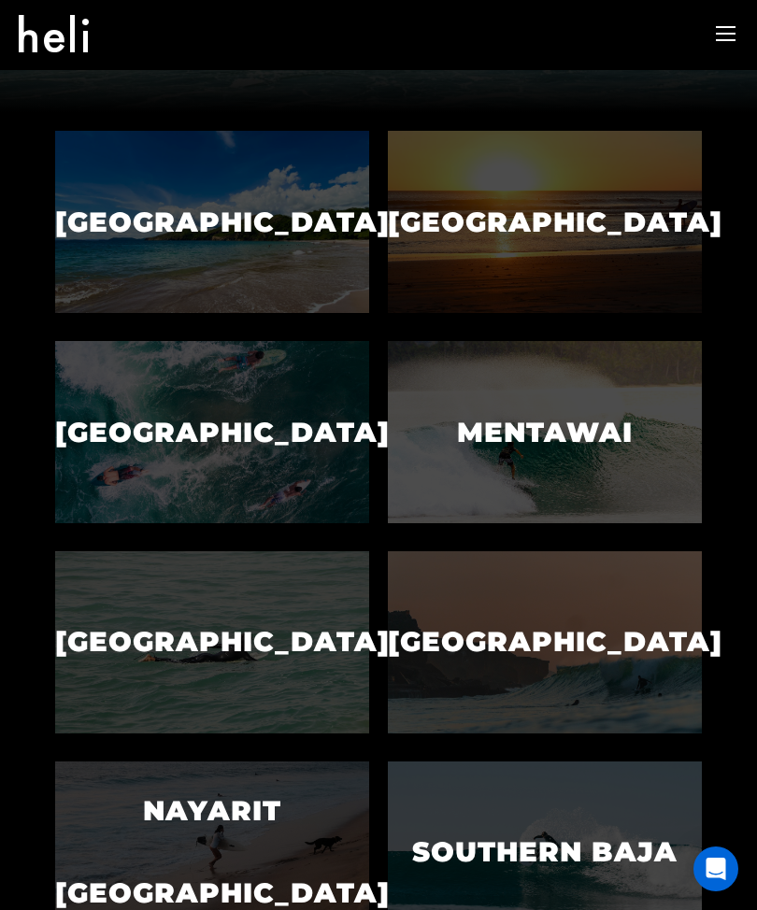
scroll to position [493, 0]
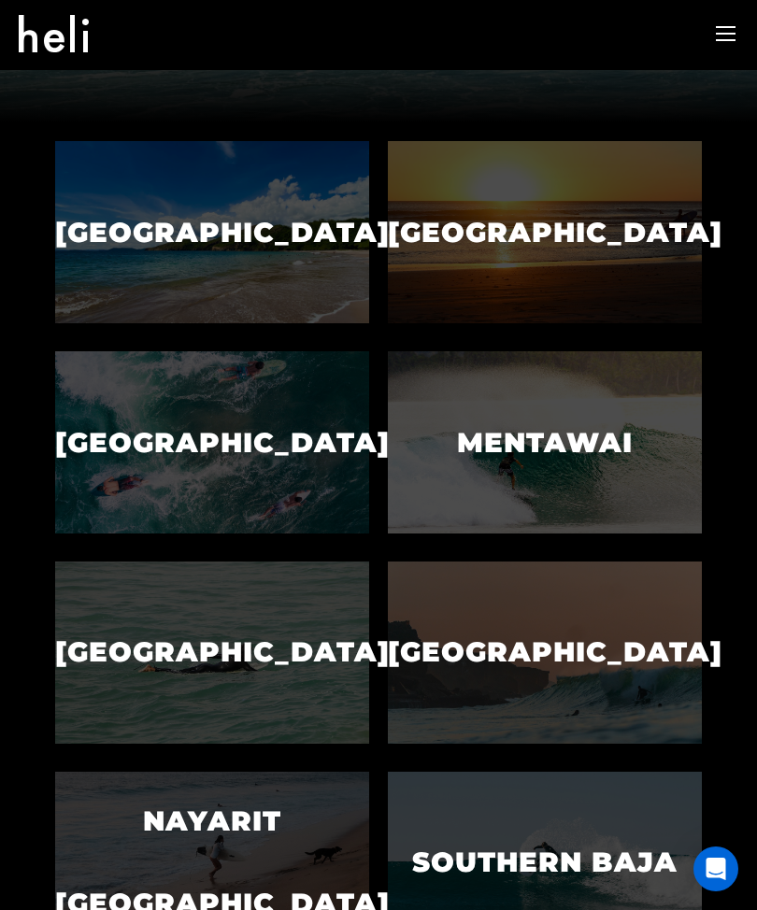
click at [563, 220] on p "[GEOGRAPHIC_DATA]" at bounding box center [545, 233] width 314 height 82
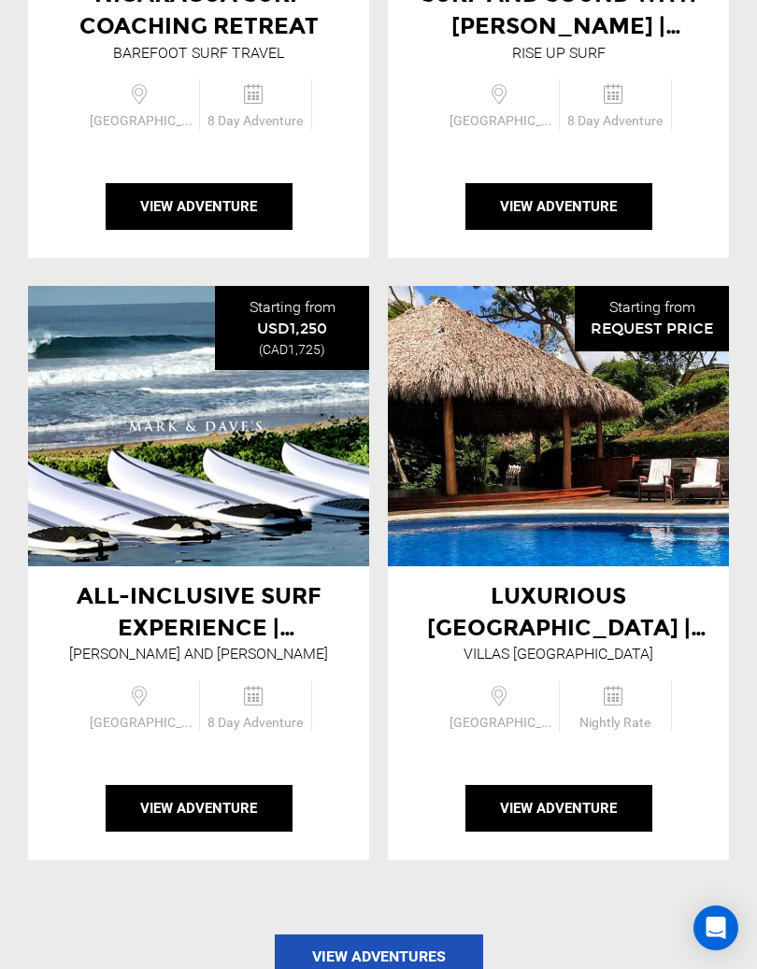
scroll to position [2991, 0]
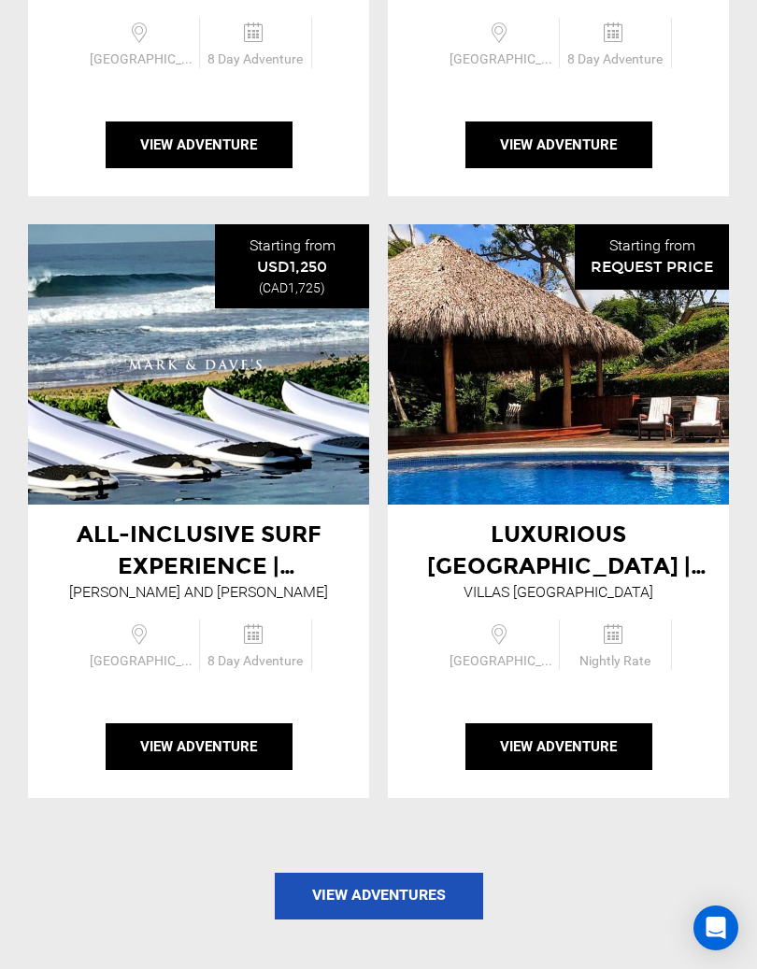
click at [177, 723] on button "View Adventure" at bounding box center [199, 746] width 187 height 47
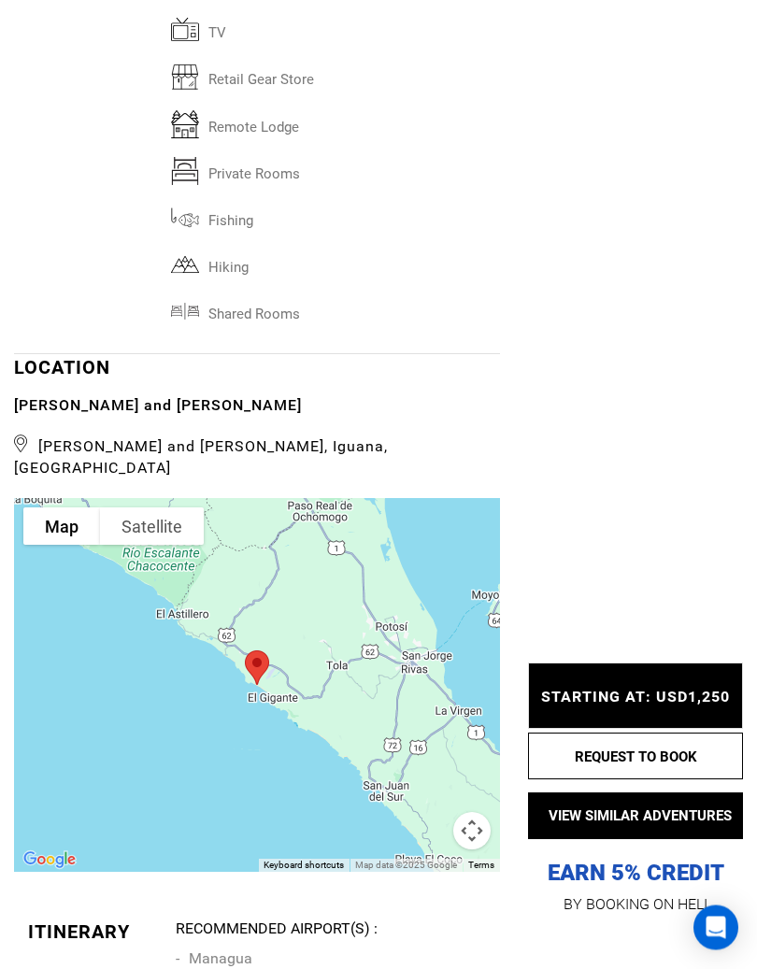
scroll to position [6904, 0]
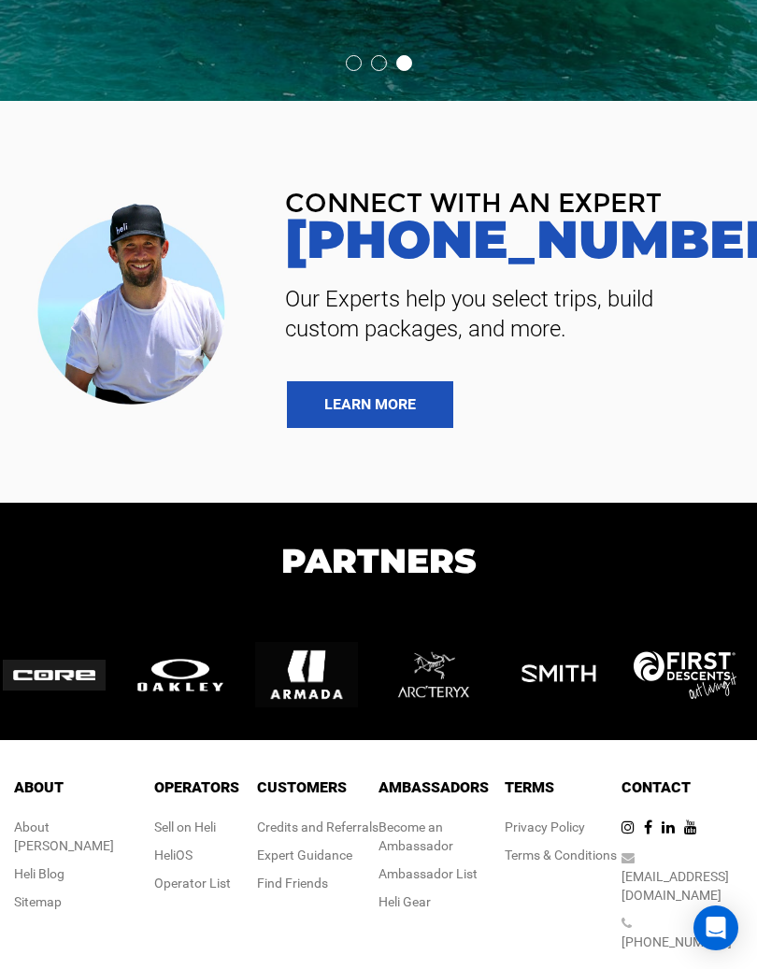
scroll to position [1962, 0]
